Goal: Task Accomplishment & Management: Complete application form

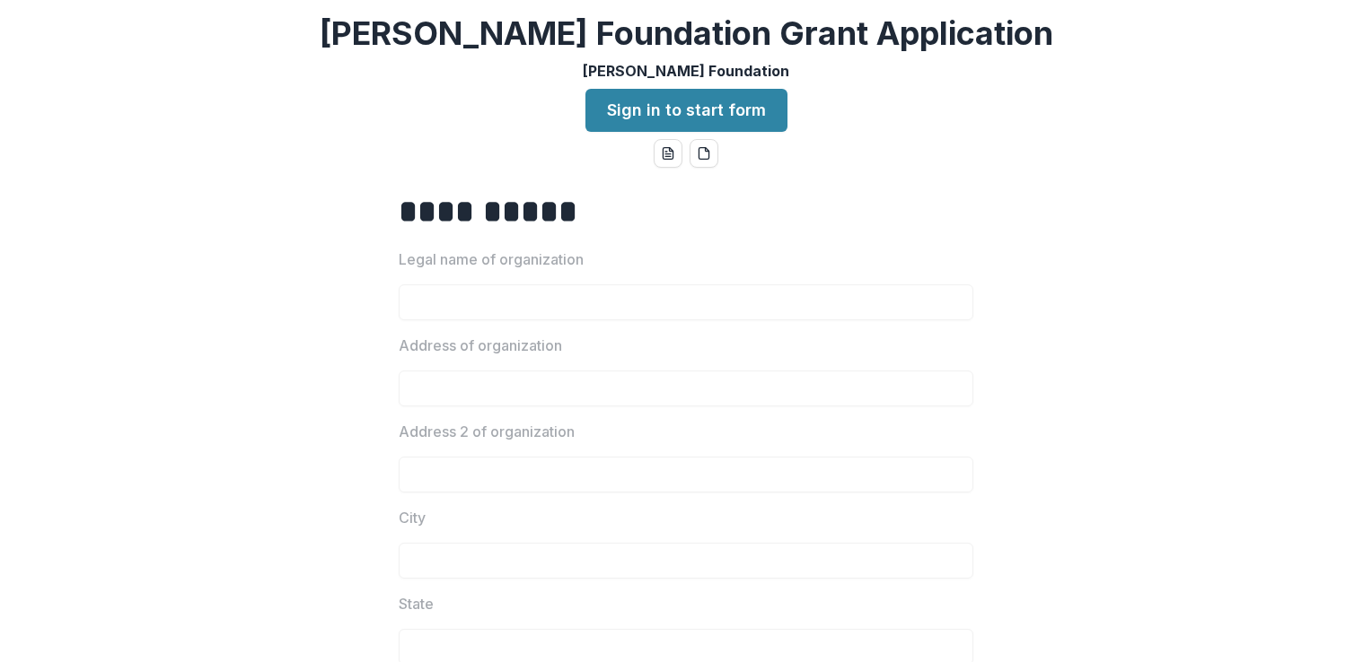
drag, startPoint x: 528, startPoint y: 276, endPoint x: 486, endPoint y: 278, distance: 42.2
click at [486, 278] on div "Legal name of organization" at bounding box center [686, 285] width 574 height 72
click at [486, 278] on div at bounding box center [686, 280] width 574 height 7
click at [487, 281] on div at bounding box center [686, 280] width 574 height 7
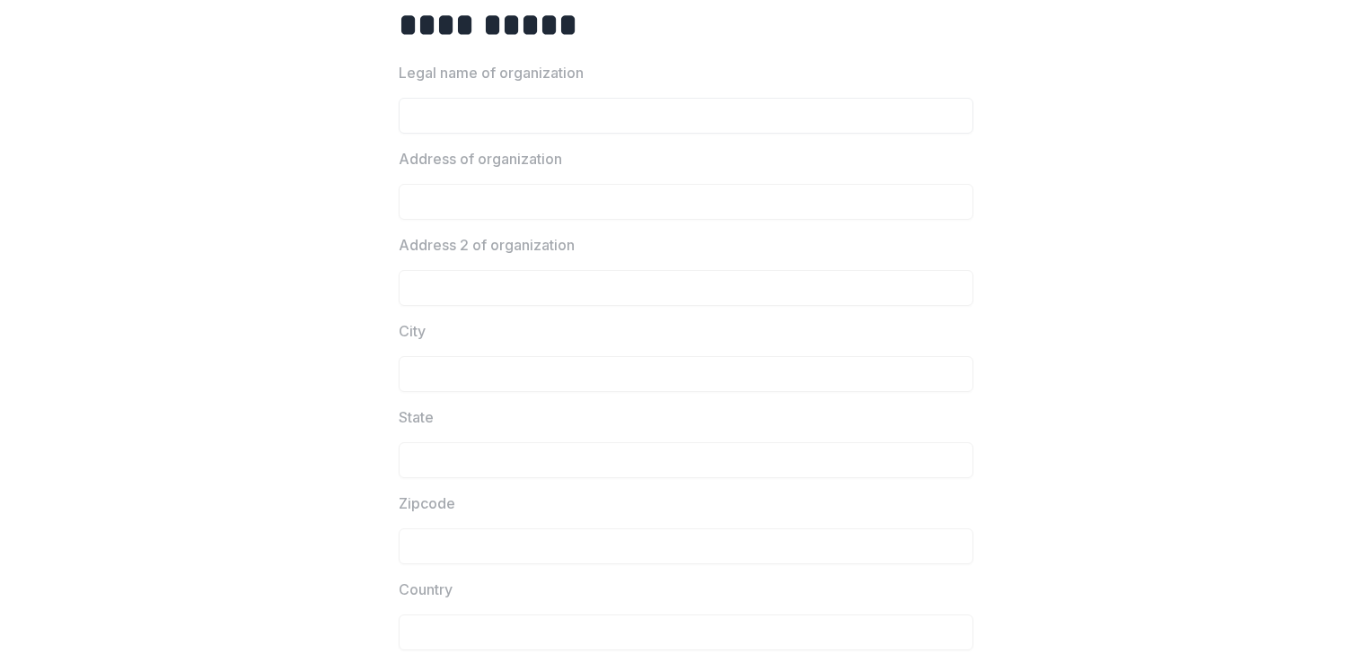
scroll to position [180, 0]
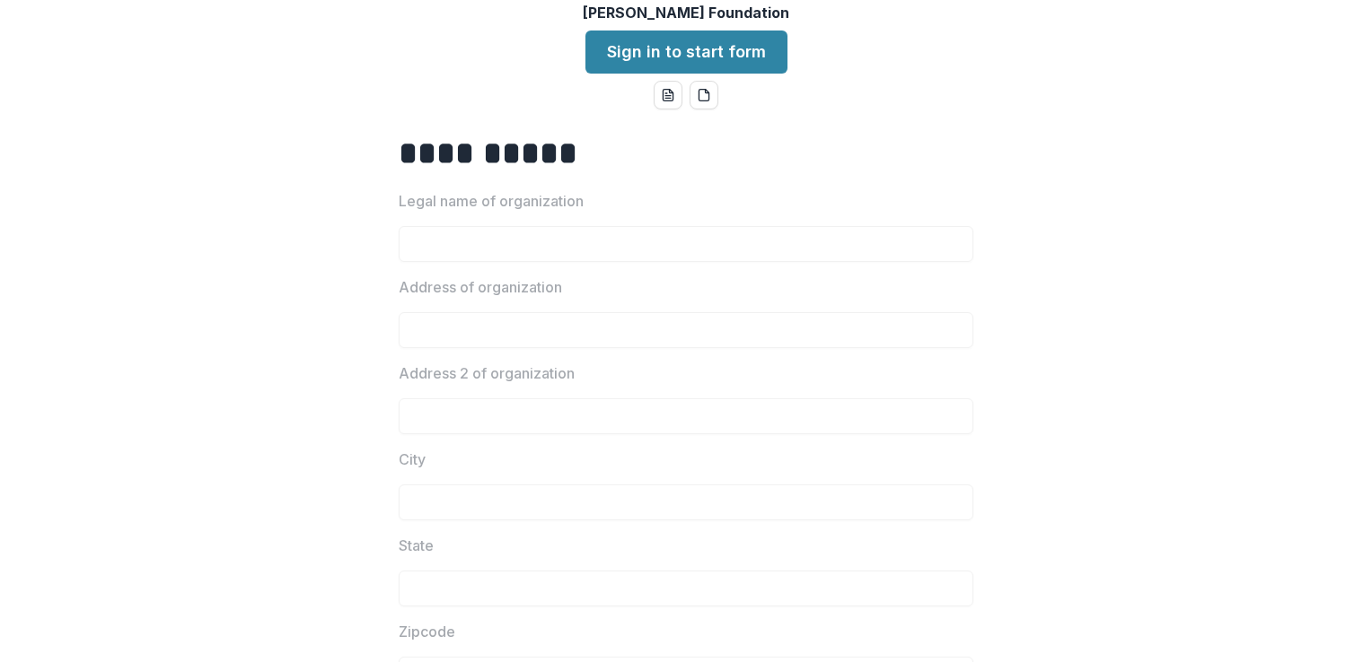
scroll to position [90, 0]
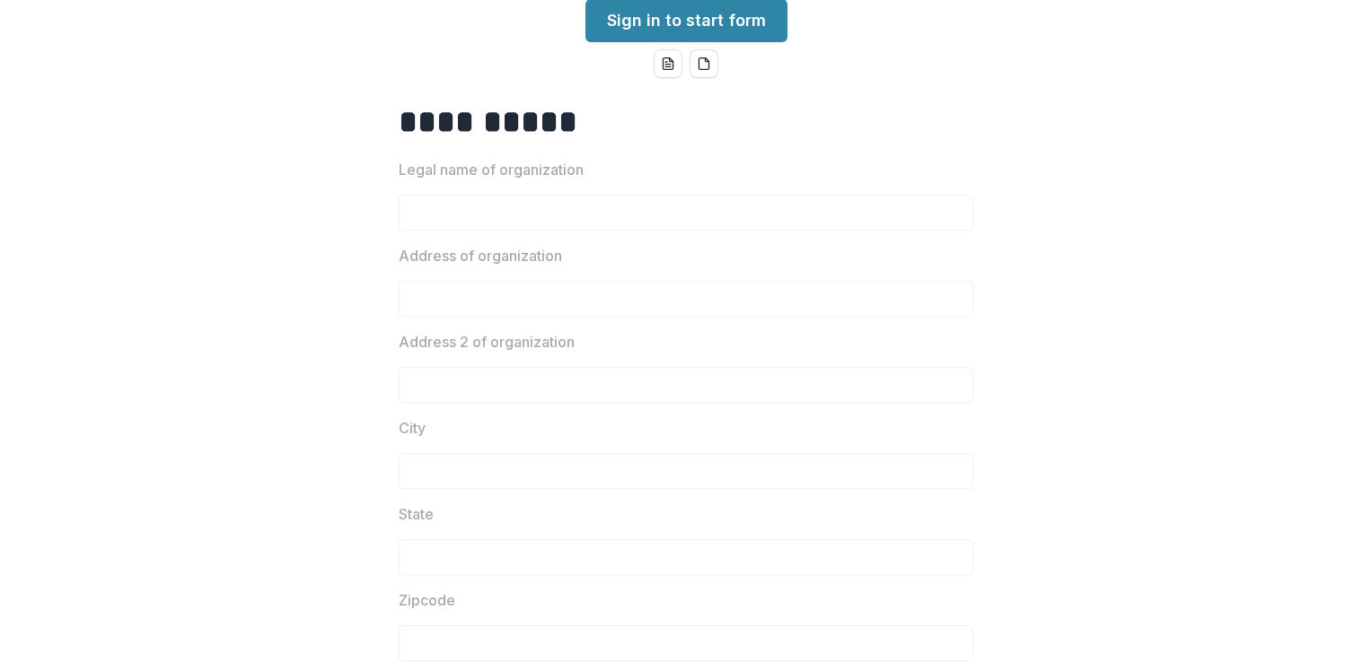
click at [517, 194] on div "Legal name of organization" at bounding box center [686, 195] width 574 height 72
click at [517, 184] on div "Legal name of organization" at bounding box center [686, 195] width 574 height 72
drag, startPoint x: 522, startPoint y: 168, endPoint x: 518, endPoint y: 178, distance: 10.8
click at [522, 170] on p "Legal name of organization" at bounding box center [491, 170] width 185 height 22
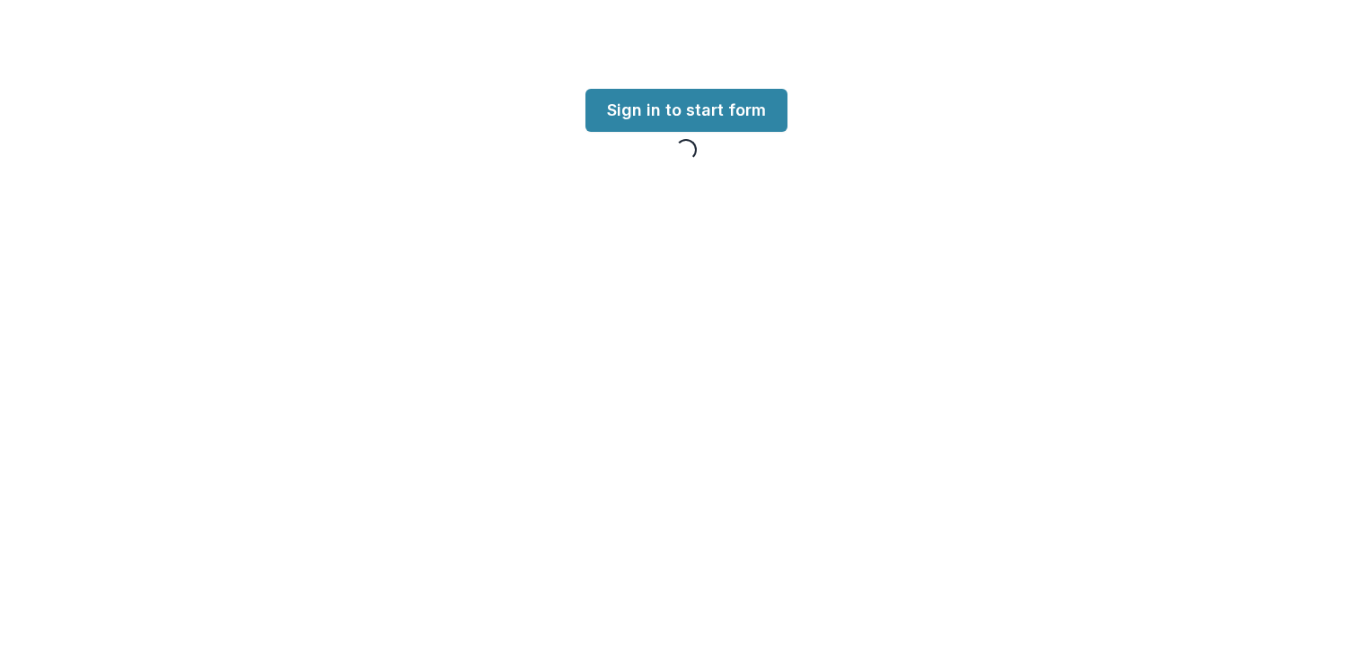
click at [517, 296] on div "Loading... Loading... Sign in to start form Loading..." at bounding box center [686, 331] width 1372 height 662
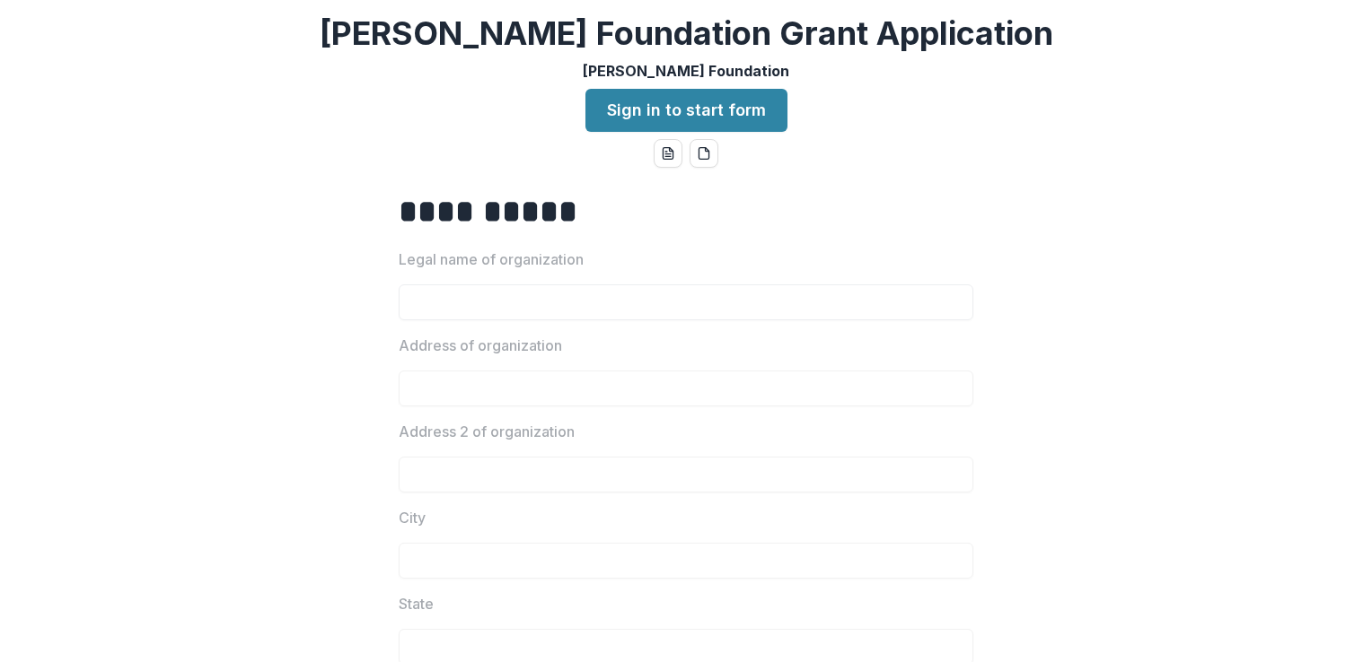
click at [610, 285] on div "Legal name of organization" at bounding box center [686, 285] width 574 height 72
